Goal: Task Accomplishment & Management: Use online tool/utility

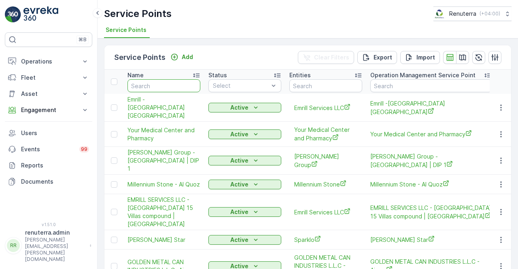
click at [163, 83] on input "text" at bounding box center [163, 85] width 73 height 13
type input "al sarh"
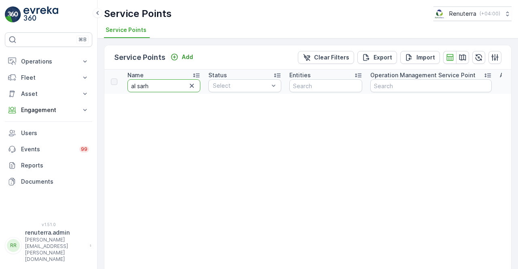
click at [156, 90] on input "al sarh" at bounding box center [163, 85] width 73 height 13
type input "a"
type input "bayan"
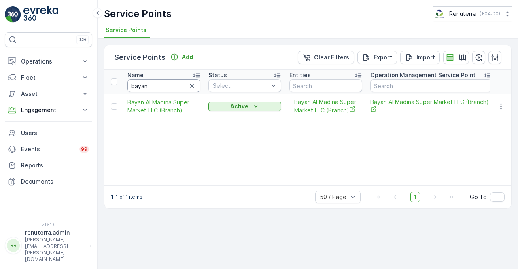
click at [157, 88] on input "bayan" at bounding box center [163, 85] width 73 height 13
click at [139, 87] on input "bayan" at bounding box center [163, 85] width 73 height 13
type input "byan"
click at [165, 88] on input "byan" at bounding box center [163, 85] width 73 height 13
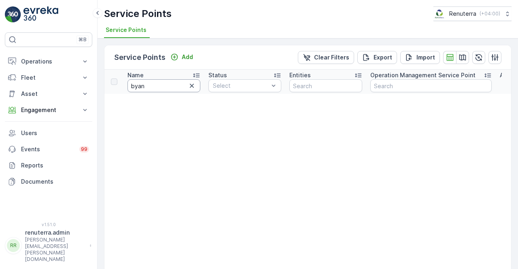
click at [155, 88] on input "byan" at bounding box center [163, 85] width 73 height 13
type input "bony"
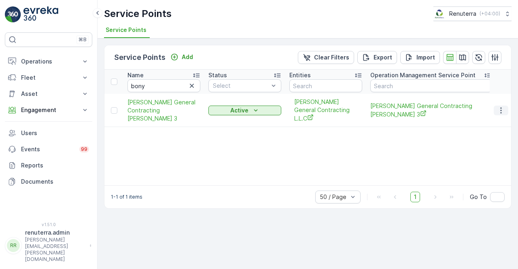
click at [501, 113] on icon "button" at bounding box center [500, 110] width 1 height 6
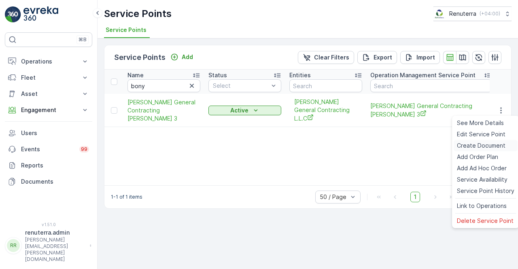
click at [477, 148] on span "Create Document" at bounding box center [481, 146] width 49 height 8
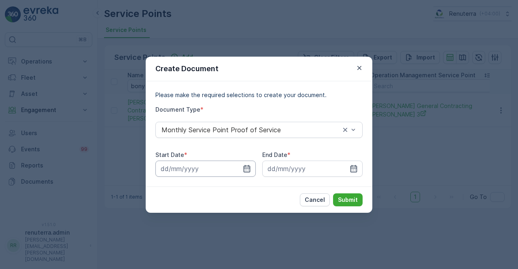
drag, startPoint x: 244, startPoint y: 169, endPoint x: 244, endPoint y: 162, distance: 6.5
click at [244, 168] on icon "button" at bounding box center [247, 169] width 8 height 8
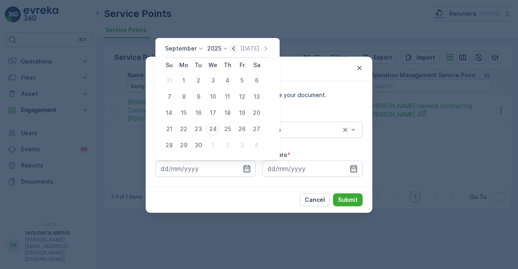
click at [230, 45] on icon "button" at bounding box center [233, 49] width 8 height 8
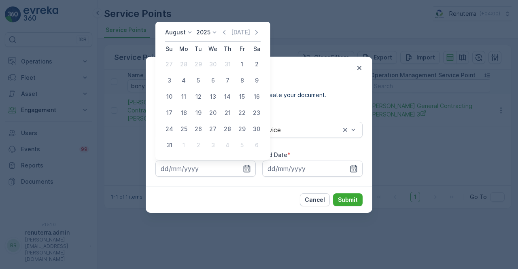
click at [242, 64] on div "1" at bounding box center [241, 64] width 13 height 13
type input "01.08.2025"
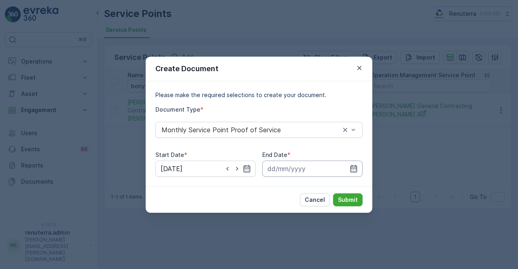
drag, startPoint x: 353, startPoint y: 170, endPoint x: 353, endPoint y: 162, distance: 8.1
click at [353, 170] on icon "button" at bounding box center [354, 169] width 8 height 8
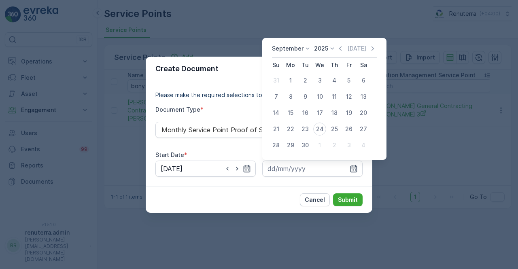
click at [340, 51] on icon "button" at bounding box center [340, 49] width 8 height 8
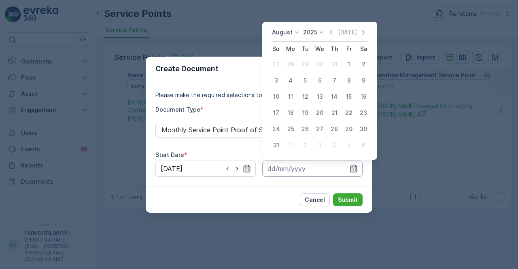
drag, startPoint x: 278, startPoint y: 142, endPoint x: 299, endPoint y: 169, distance: 33.7
click at [278, 144] on div "31" at bounding box center [275, 145] width 13 height 13
type input "31.08.2025"
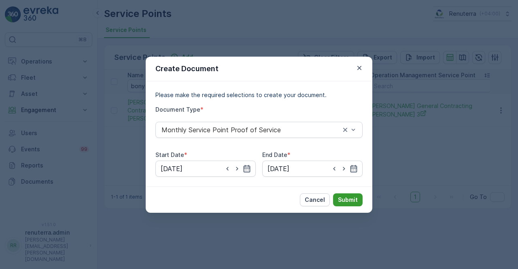
click at [348, 196] on p "Submit" at bounding box center [348, 200] width 20 height 8
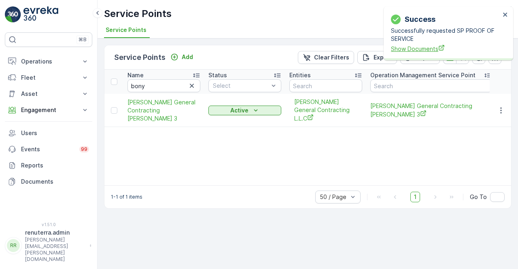
click at [420, 45] on span "Show Documents" at bounding box center [445, 49] width 109 height 8
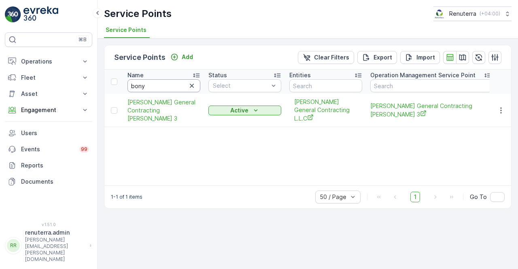
click at [158, 84] on input "bony" at bounding box center [163, 85] width 73 height 13
type input "b"
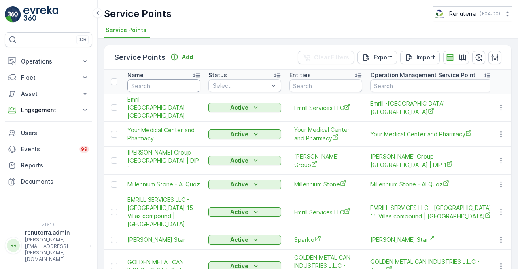
click at [155, 87] on input "text" at bounding box center [163, 85] width 73 height 13
type input "bbh"
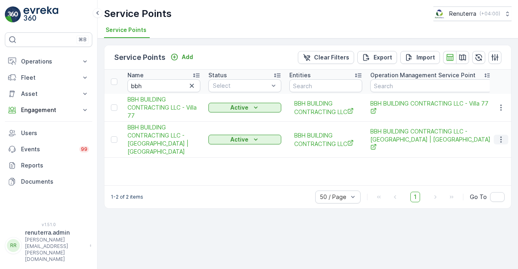
click at [499, 139] on icon "button" at bounding box center [501, 140] width 8 height 8
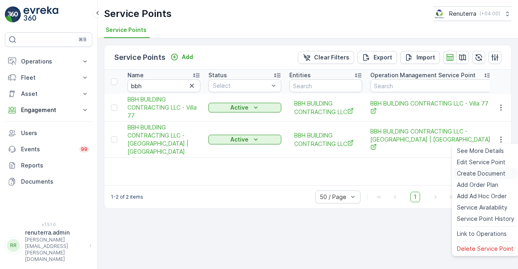
click at [465, 174] on span "Create Document" at bounding box center [481, 174] width 49 height 8
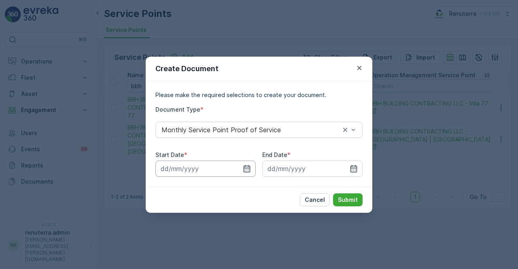
click at [240, 169] on input at bounding box center [205, 169] width 100 height 16
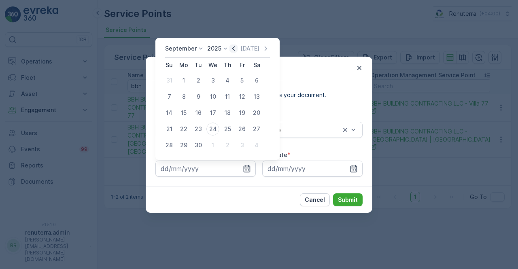
click at [232, 51] on icon "button" at bounding box center [233, 49] width 8 height 8
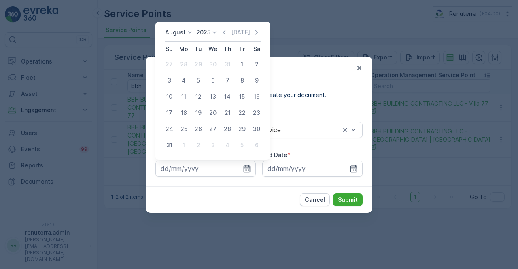
click at [239, 67] on div "1" at bounding box center [241, 64] width 13 height 13
type input "01.08.2025"
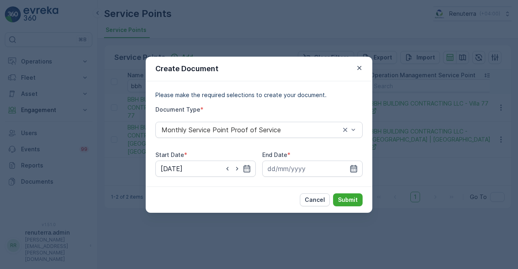
click at [355, 168] on icon "button" at bounding box center [353, 168] width 7 height 7
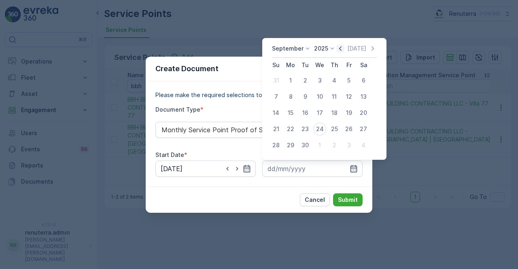
click at [341, 48] on icon "button" at bounding box center [340, 49] width 8 height 8
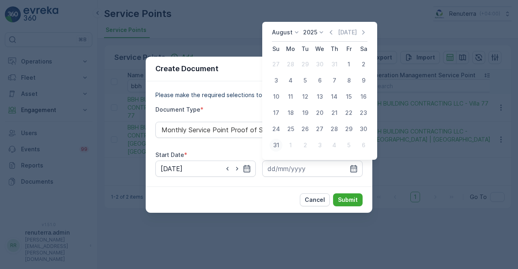
drag, startPoint x: 277, startPoint y: 142, endPoint x: 283, endPoint y: 151, distance: 10.8
click at [278, 143] on div "31" at bounding box center [275, 145] width 13 height 13
type input "31.08.2025"
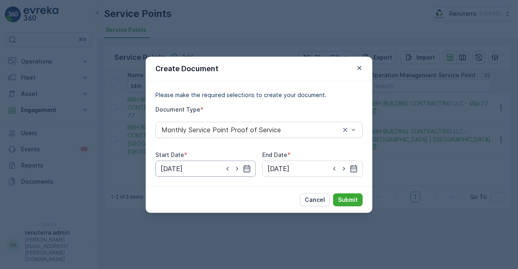
drag, startPoint x: 244, startPoint y: 167, endPoint x: 246, endPoint y: 163, distance: 4.9
click at [246, 165] on icon "button" at bounding box center [247, 169] width 8 height 8
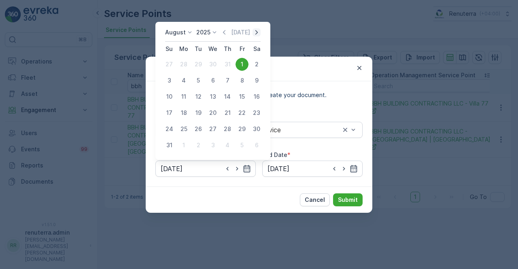
click at [254, 32] on icon "button" at bounding box center [256, 32] width 8 height 8
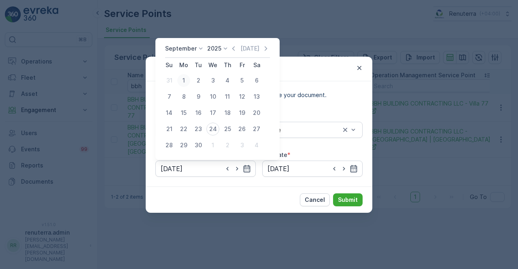
click at [187, 77] on div "1" at bounding box center [183, 80] width 13 height 13
type input "01.09.2025"
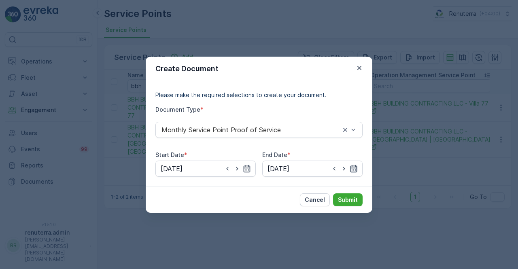
click at [352, 168] on icon "button" at bounding box center [354, 169] width 8 height 8
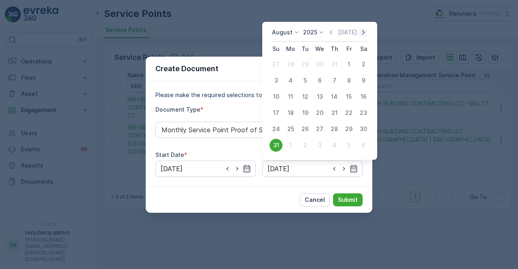
click at [365, 28] on icon "button" at bounding box center [363, 32] width 8 height 8
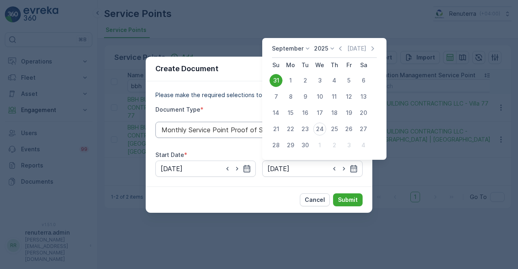
click at [319, 131] on div "24" at bounding box center [319, 129] width 13 height 13
type input "24.09.2025"
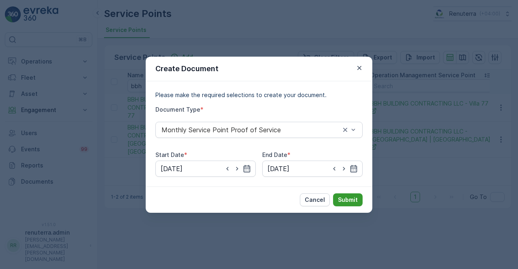
click at [342, 200] on p "Submit" at bounding box center [348, 200] width 20 height 8
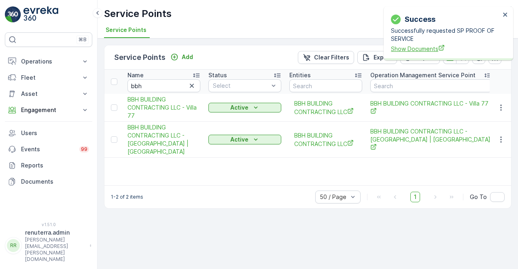
click at [424, 50] on span "Show Documents" at bounding box center [445, 49] width 109 height 8
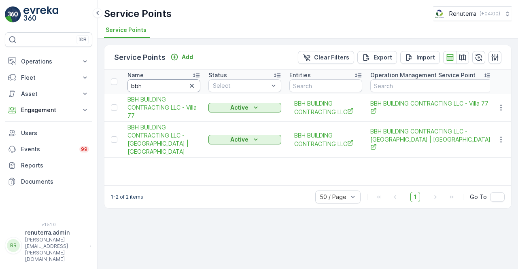
click at [146, 90] on input "bbh" at bounding box center [163, 85] width 73 height 13
type input "b"
type input "ome"
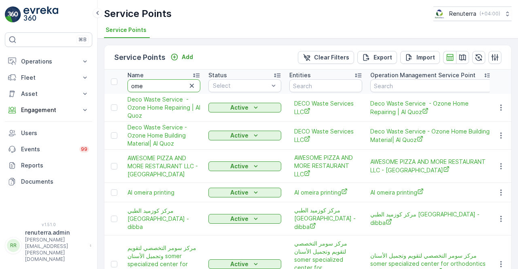
click at [152, 88] on input "ome" at bounding box center [163, 85] width 73 height 13
type input "omega"
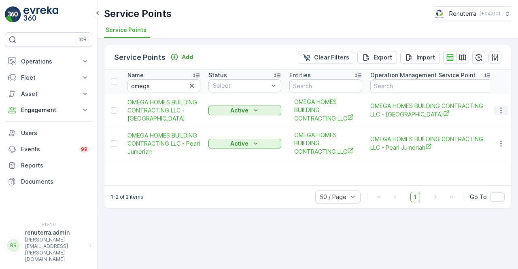
click at [504, 108] on icon "button" at bounding box center [501, 110] width 8 height 8
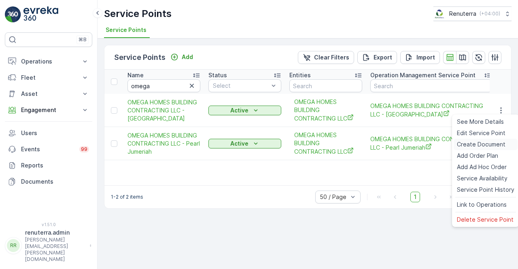
click at [483, 144] on span "Create Document" at bounding box center [481, 144] width 49 height 8
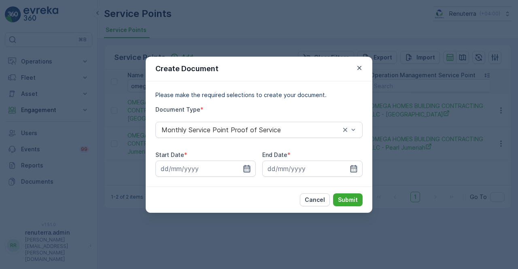
click at [249, 171] on icon "button" at bounding box center [247, 169] width 8 height 8
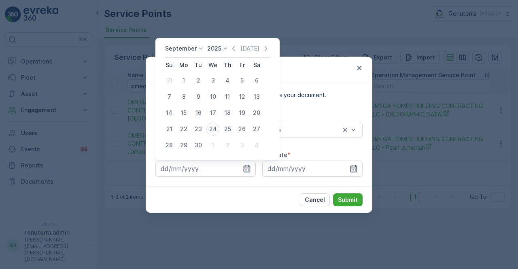
click at [228, 42] on div "September 2025 Today Su Mo Tu We Th Fr Sa 31 1 2 3 4 5 6 7 8 9 10 11 12 13 14 1…" at bounding box center [217, 99] width 124 height 122
drag, startPoint x: 229, startPoint y: 47, endPoint x: 236, endPoint y: 48, distance: 7.4
click at [235, 48] on icon "button" at bounding box center [233, 49] width 8 height 8
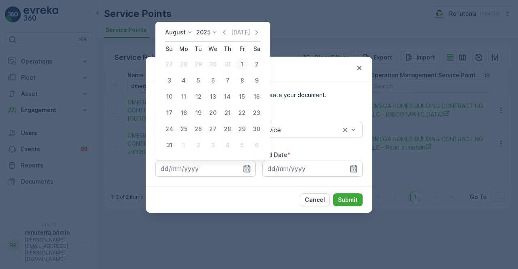
click at [239, 66] on div "1" at bounding box center [241, 64] width 13 height 13
type input "01.08.2025"
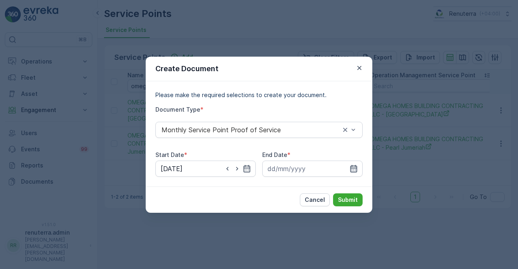
click at [354, 170] on icon "button" at bounding box center [354, 169] width 8 height 8
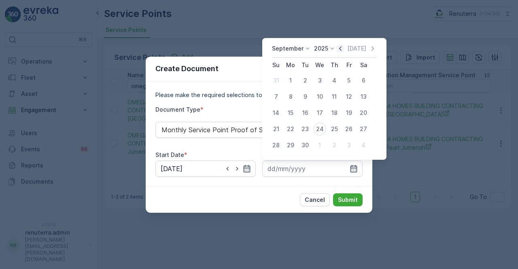
drag, startPoint x: 336, startPoint y: 42, endPoint x: 336, endPoint y: 47, distance: 4.9
click at [336, 46] on div "September 2025 Today Su Mo Tu We Th Fr Sa 31 1 2 3 4 5 6 7 8 9 10 11 12 13 14 1…" at bounding box center [324, 99] width 124 height 122
click at [337, 48] on icon "button" at bounding box center [340, 49] width 8 height 8
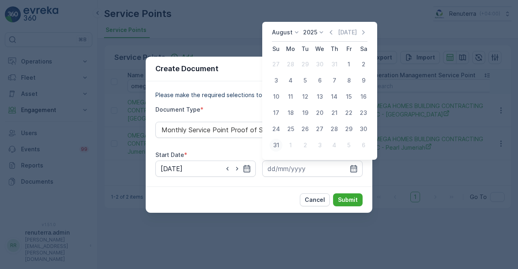
click at [281, 144] on div "31" at bounding box center [275, 145] width 13 height 13
type input "31.08.2025"
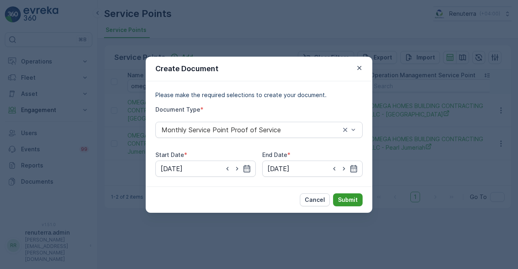
click at [354, 205] on button "Submit" at bounding box center [348, 199] width 30 height 13
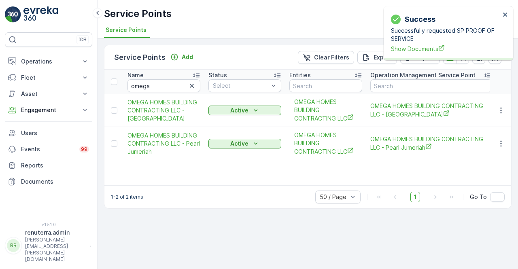
click at [422, 54] on div "Success Successfully requested SP PROOF OF SERVICE Show Documents" at bounding box center [445, 33] width 114 height 44
click at [417, 50] on span "Show Documents" at bounding box center [445, 49] width 109 height 8
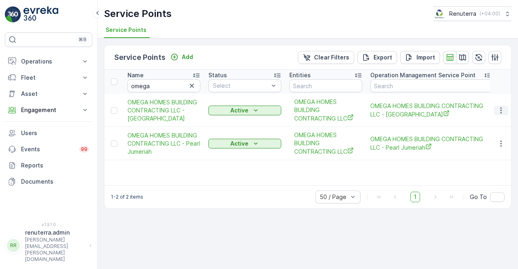
click at [502, 110] on icon "button" at bounding box center [501, 110] width 8 height 8
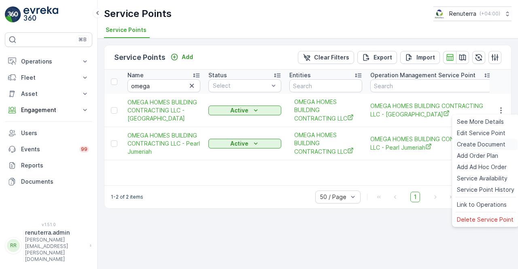
click at [481, 142] on span "Create Document" at bounding box center [481, 144] width 49 height 8
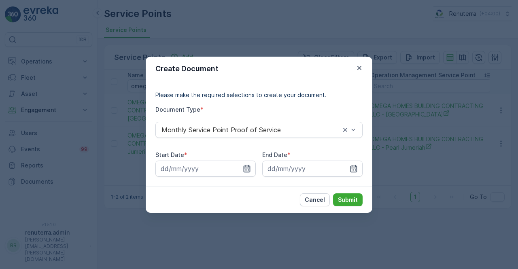
click at [246, 170] on icon "button" at bounding box center [247, 169] width 8 height 8
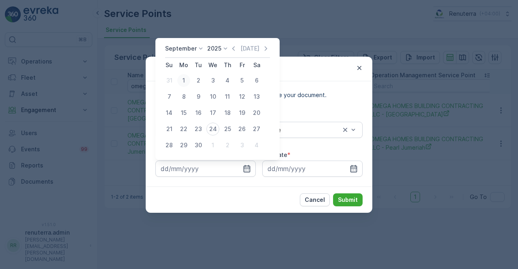
click at [183, 82] on div "1" at bounding box center [183, 80] width 13 height 13
type input "01.09.2025"
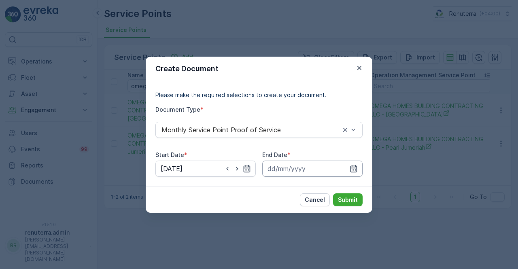
click at [349, 165] on input at bounding box center [312, 169] width 100 height 16
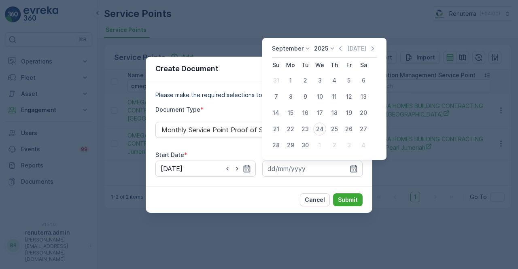
drag, startPoint x: 320, startPoint y: 127, endPoint x: 334, endPoint y: 154, distance: 30.0
click at [324, 129] on div "24" at bounding box center [319, 129] width 13 height 13
type input "24.09.2025"
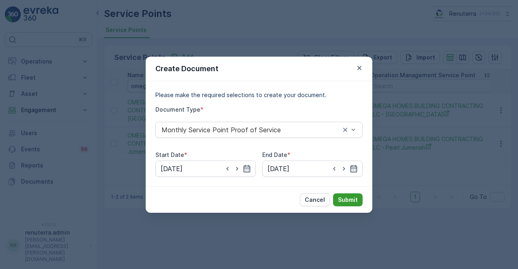
click at [352, 198] on p "Submit" at bounding box center [348, 200] width 20 height 8
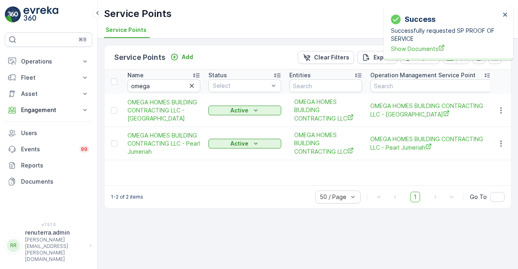
click at [414, 54] on div "Success Successfully requested SP PROOF OF SERVICE Show Documents" at bounding box center [448, 33] width 129 height 54
click at [413, 52] on span "Show Documents" at bounding box center [445, 49] width 109 height 8
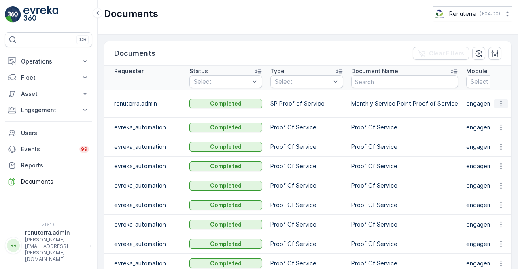
click at [504, 108] on button "button" at bounding box center [501, 104] width 15 height 10
click at [498, 118] on span "See Details" at bounding box center [498, 119] width 31 height 8
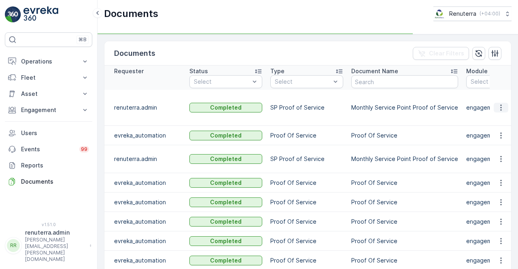
click at [502, 105] on icon "button" at bounding box center [501, 108] width 8 height 8
click at [495, 116] on span "See Details" at bounding box center [498, 119] width 31 height 8
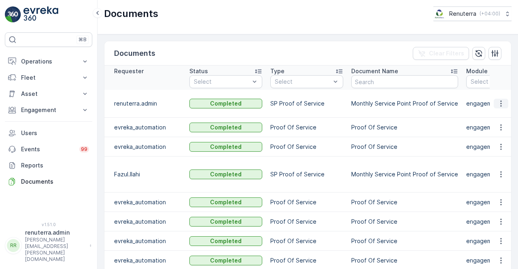
click at [500, 102] on icon "button" at bounding box center [501, 104] width 8 height 8
click at [500, 112] on span "See Details" at bounding box center [498, 115] width 31 height 8
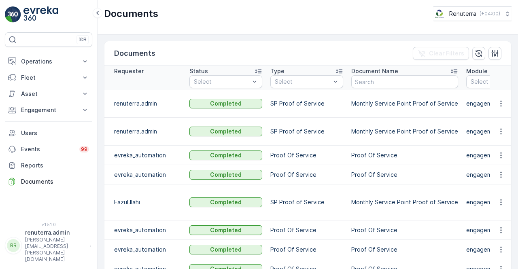
click at [498, 108] on td at bounding box center [501, 104] width 22 height 28
click at [500, 105] on icon "button" at bounding box center [500, 104] width 1 height 6
click at [500, 116] on span "See Details" at bounding box center [498, 115] width 31 height 8
